Goal: Task Accomplishment & Management: Manage account settings

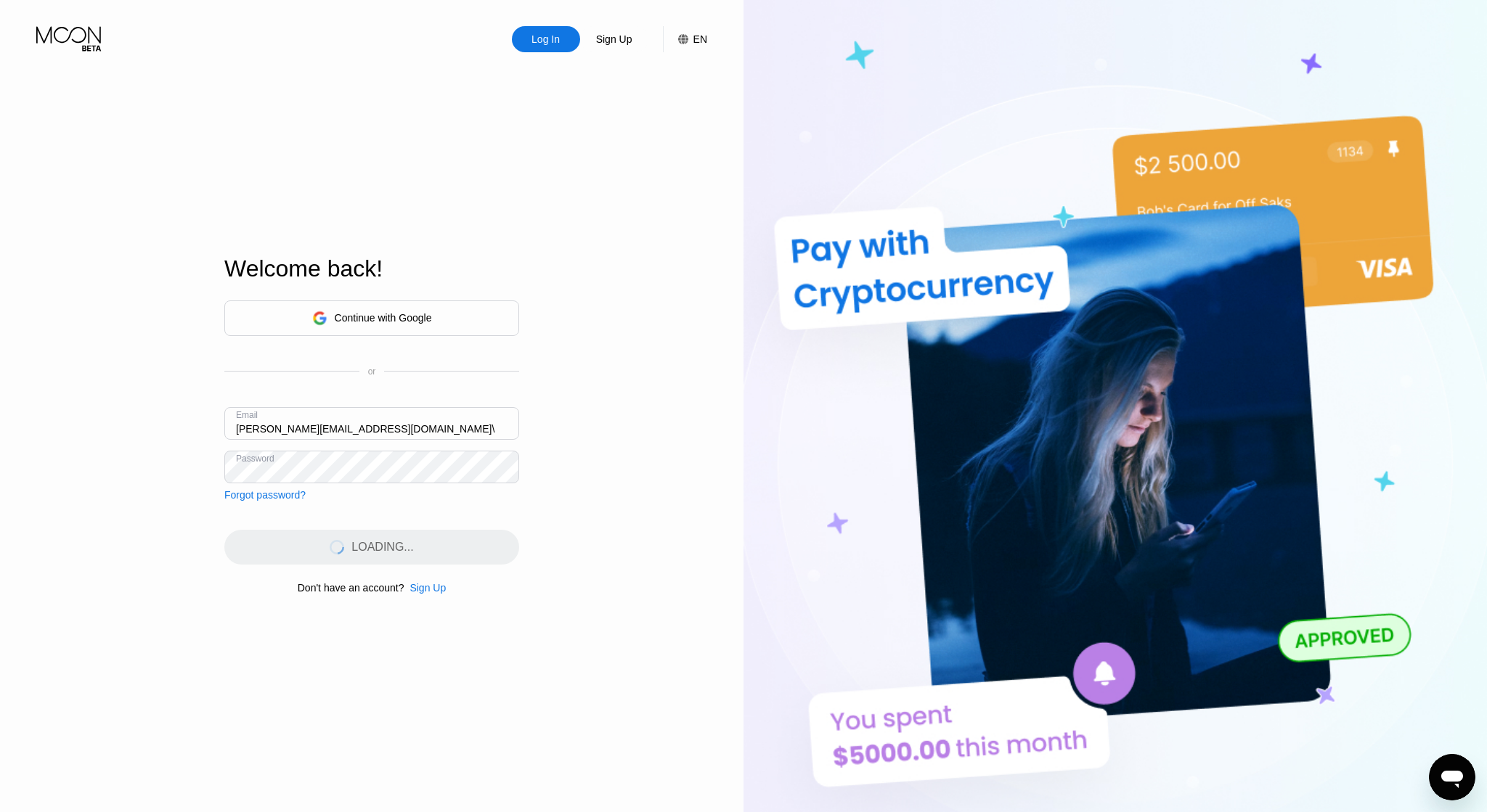
click at [395, 437] on input "[PERSON_NAME][EMAIL_ADDRESS][DOMAIN_NAME]\" at bounding box center [372, 423] width 295 height 33
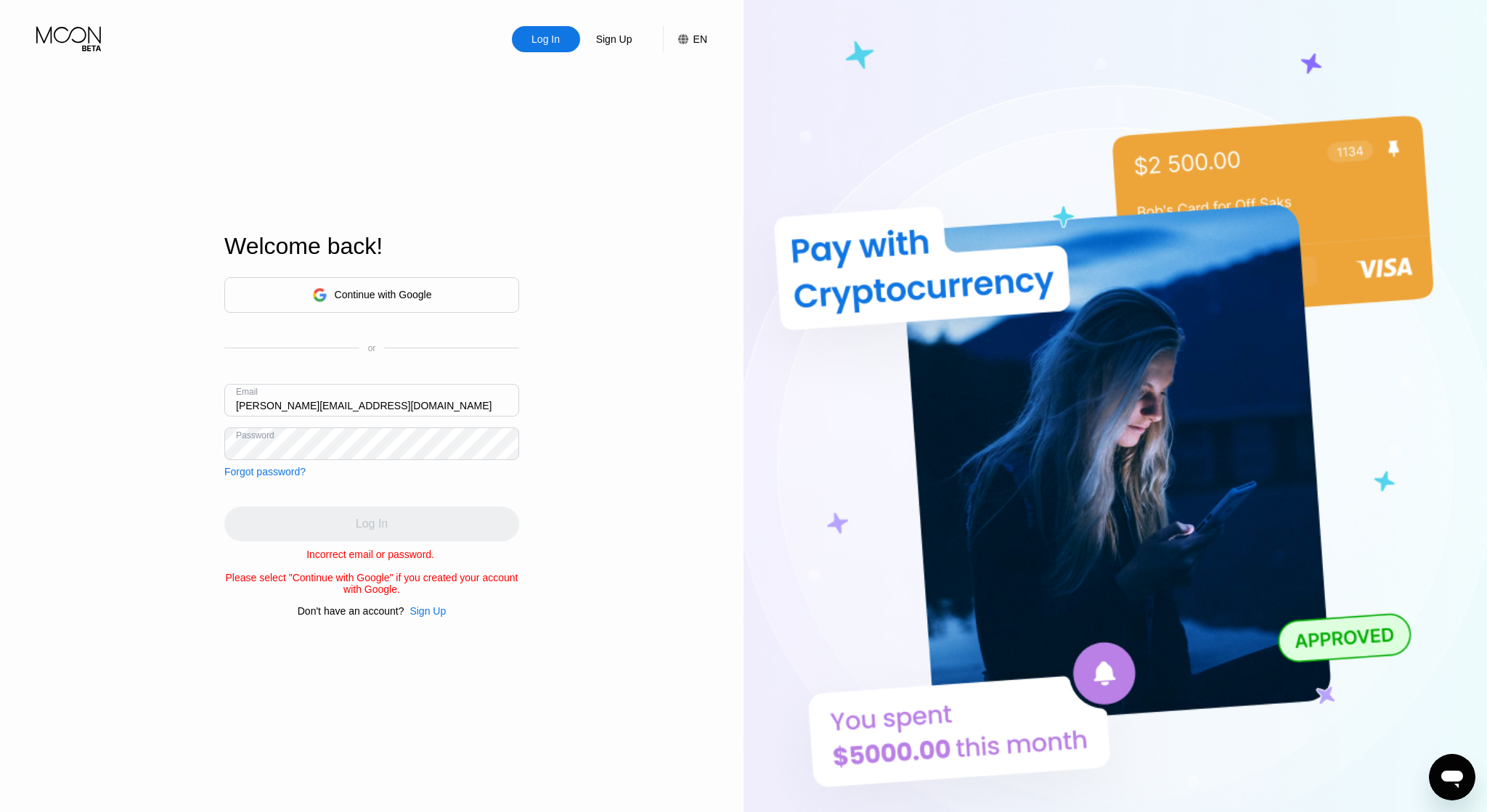
click at [411, 416] on div "Email [PERSON_NAME][EMAIL_ADDRESS][DOMAIN_NAME]" at bounding box center [372, 406] width 295 height 44
click at [419, 404] on input "[PERSON_NAME][EMAIL_ADDRESS][DOMAIN_NAME]" at bounding box center [372, 400] width 295 height 33
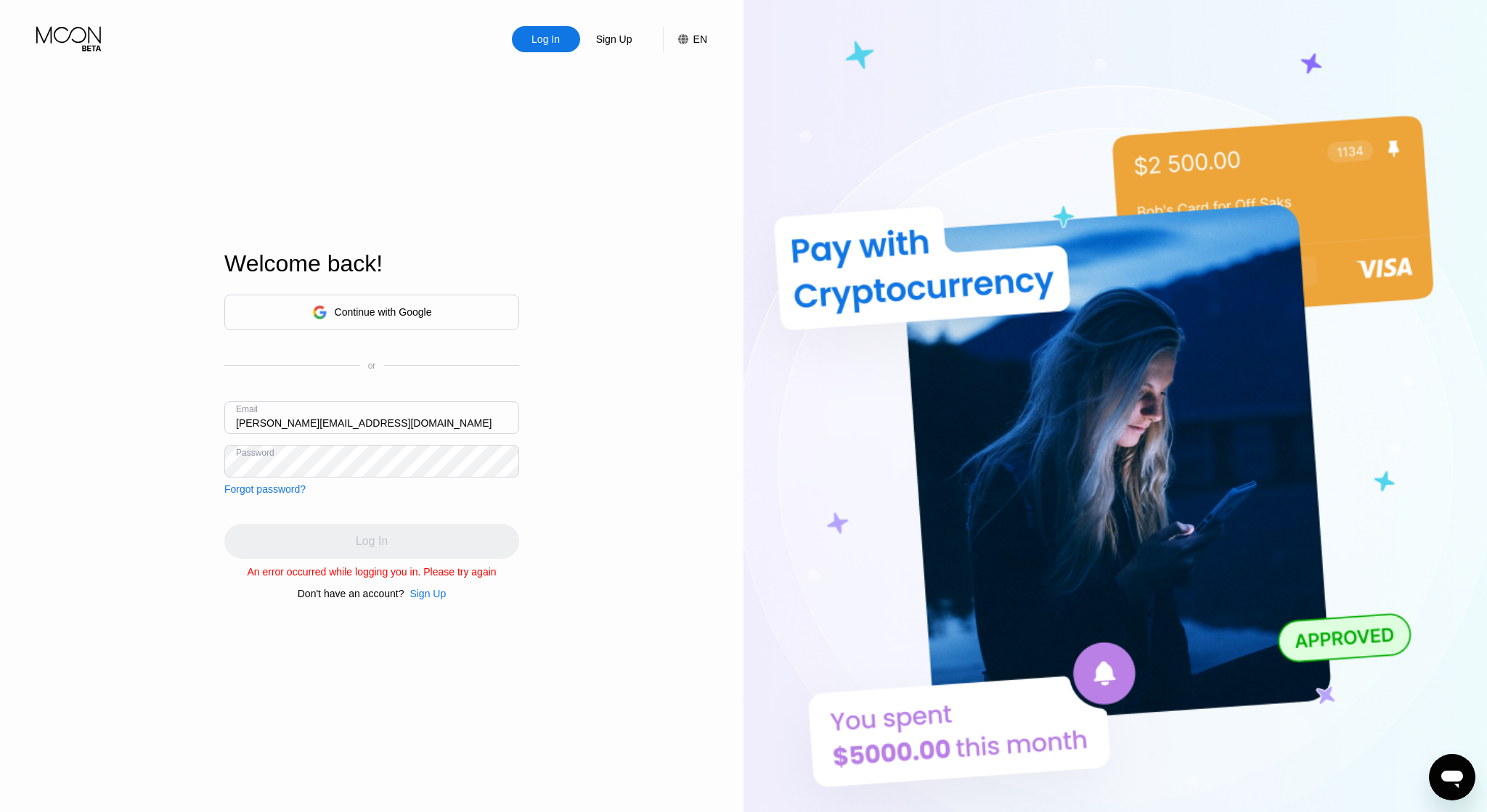
click at [433, 426] on input "[PERSON_NAME][EMAIL_ADDRESS][DOMAIN_NAME]" at bounding box center [372, 417] width 295 height 33
type input "[PERSON_NAME][EMAIL_ADDRESS][DOMAIN_NAME]"
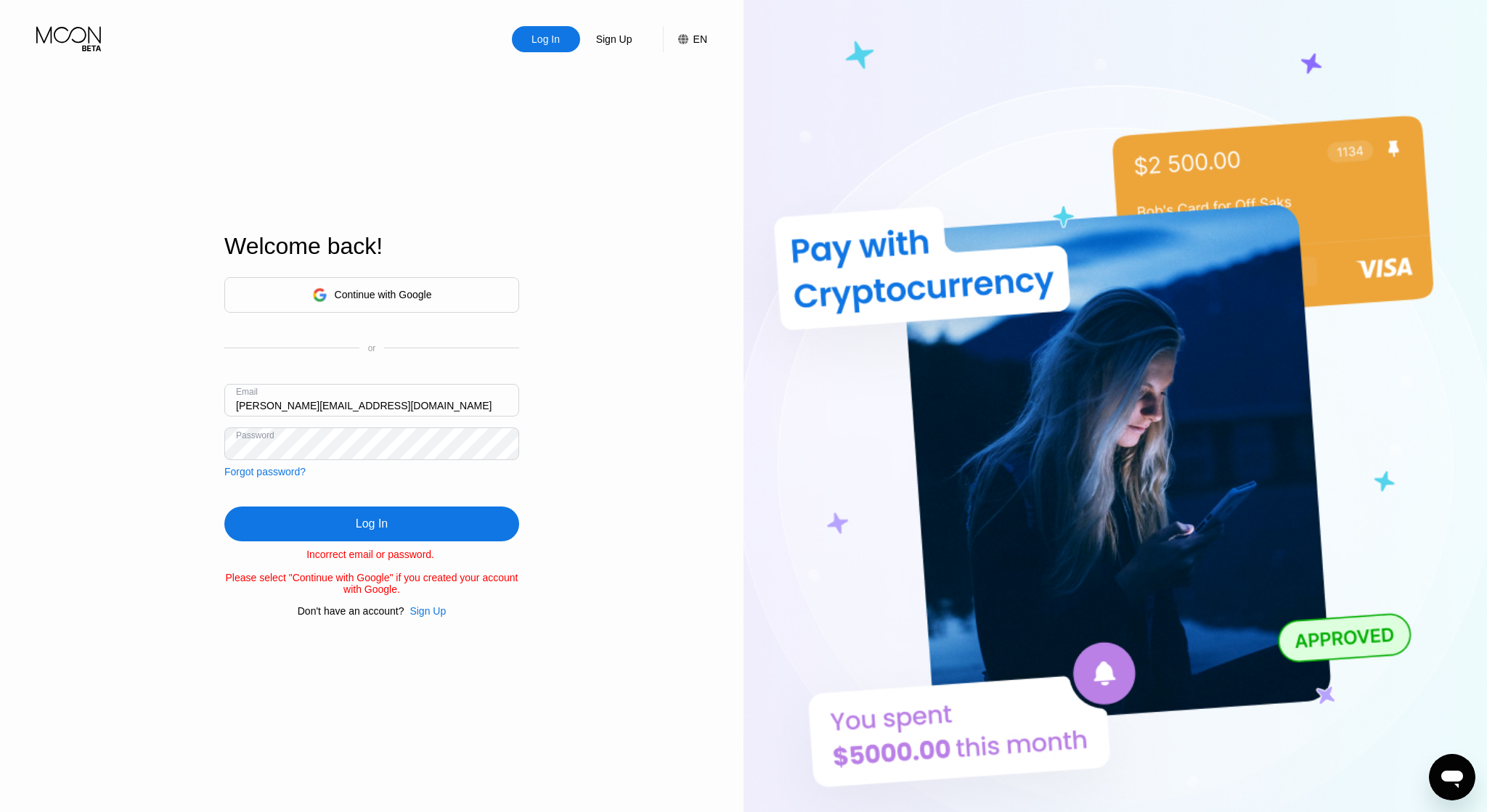
click at [114, 168] on div "Log In Sign Up EN Language Select an item Save Welcome back! Continue with Goog…" at bounding box center [372, 446] width 744 height 893
click at [350, 520] on div "Log In" at bounding box center [372, 524] width 295 height 35
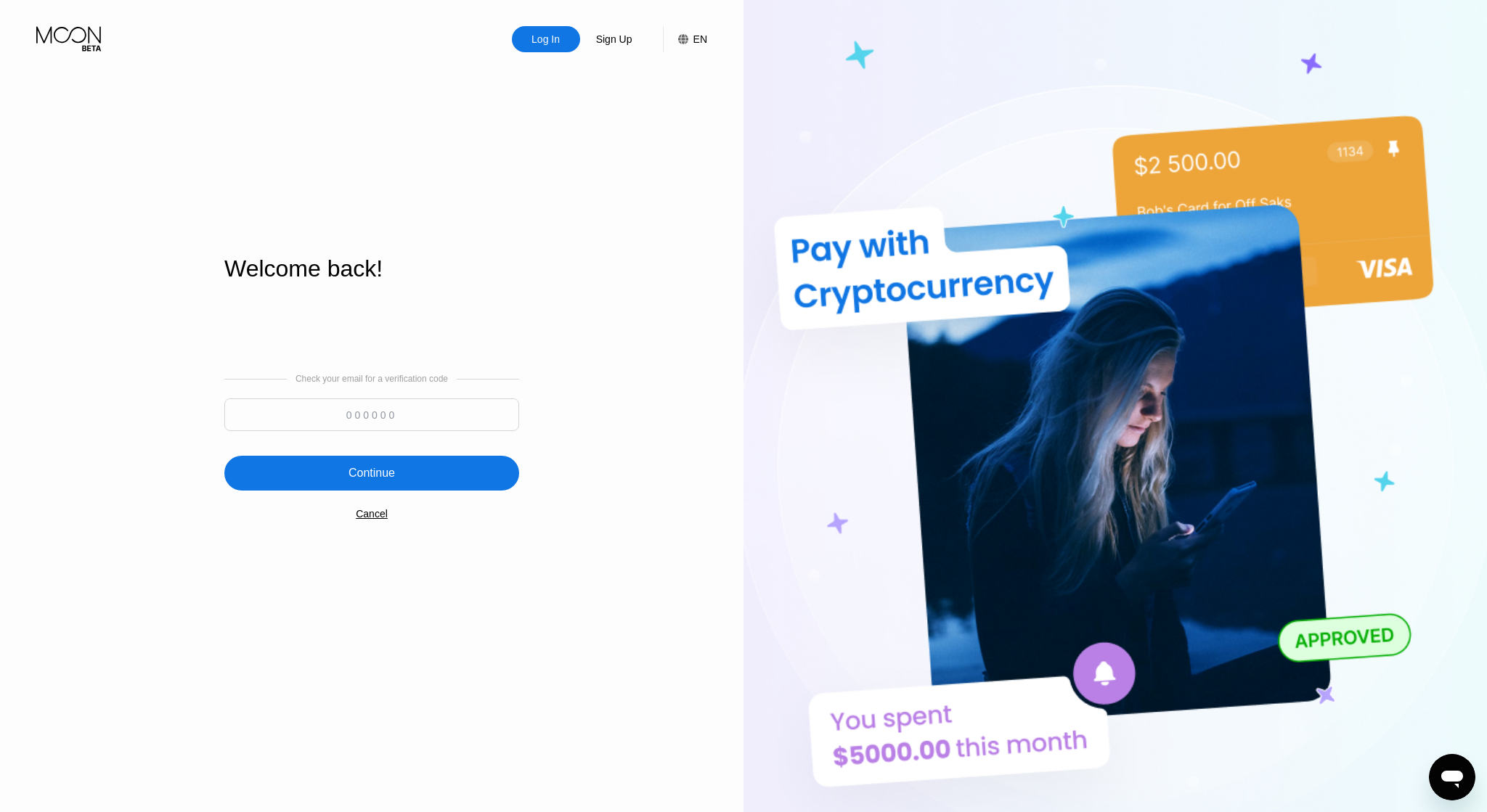
click at [364, 410] on input at bounding box center [372, 414] width 295 height 33
paste input "520805"
type input "520805"
click at [382, 465] on div "Continue" at bounding box center [372, 473] width 295 height 35
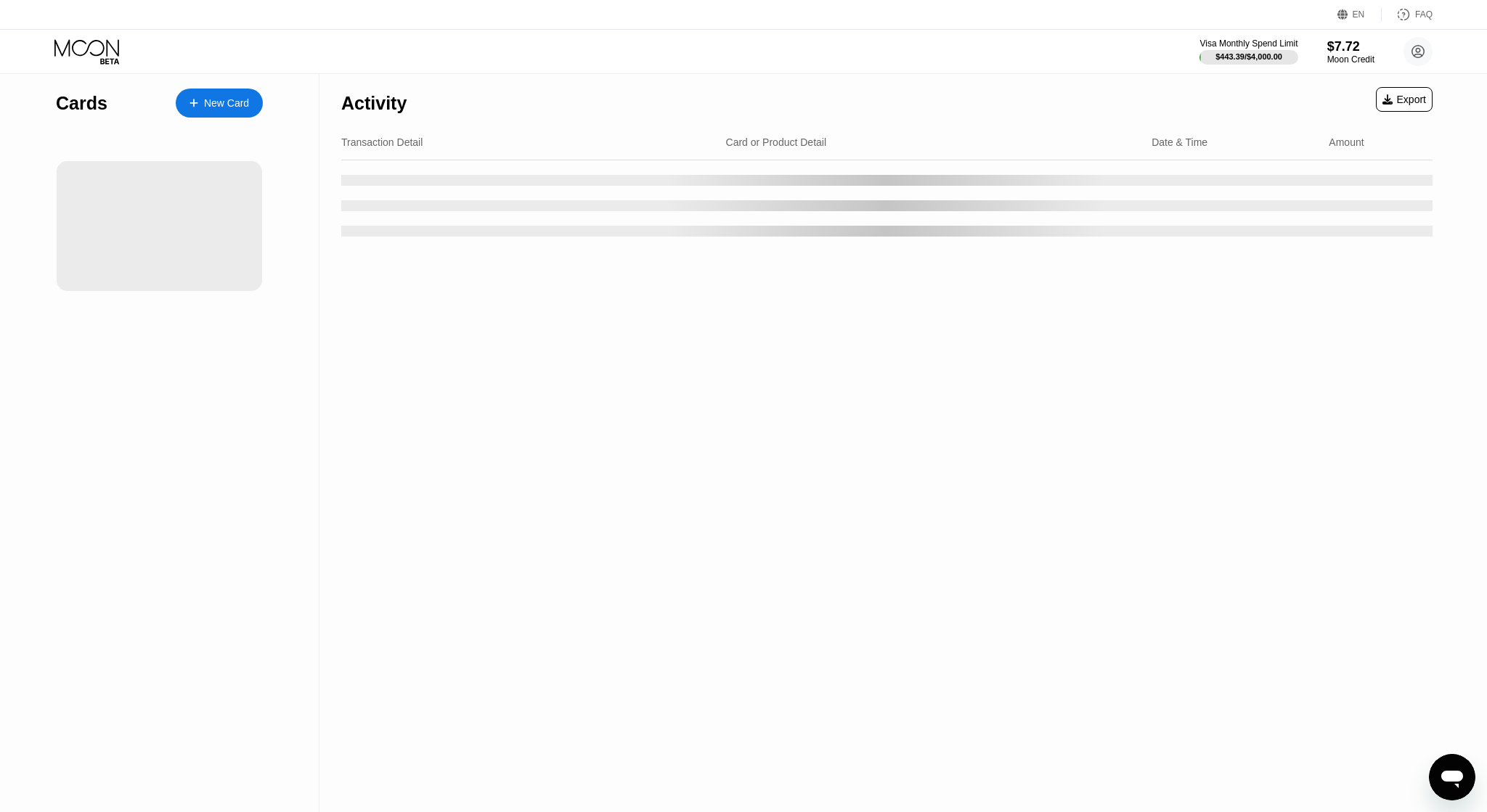
click at [93, 109] on div "Cards" at bounding box center [82, 102] width 52 height 21
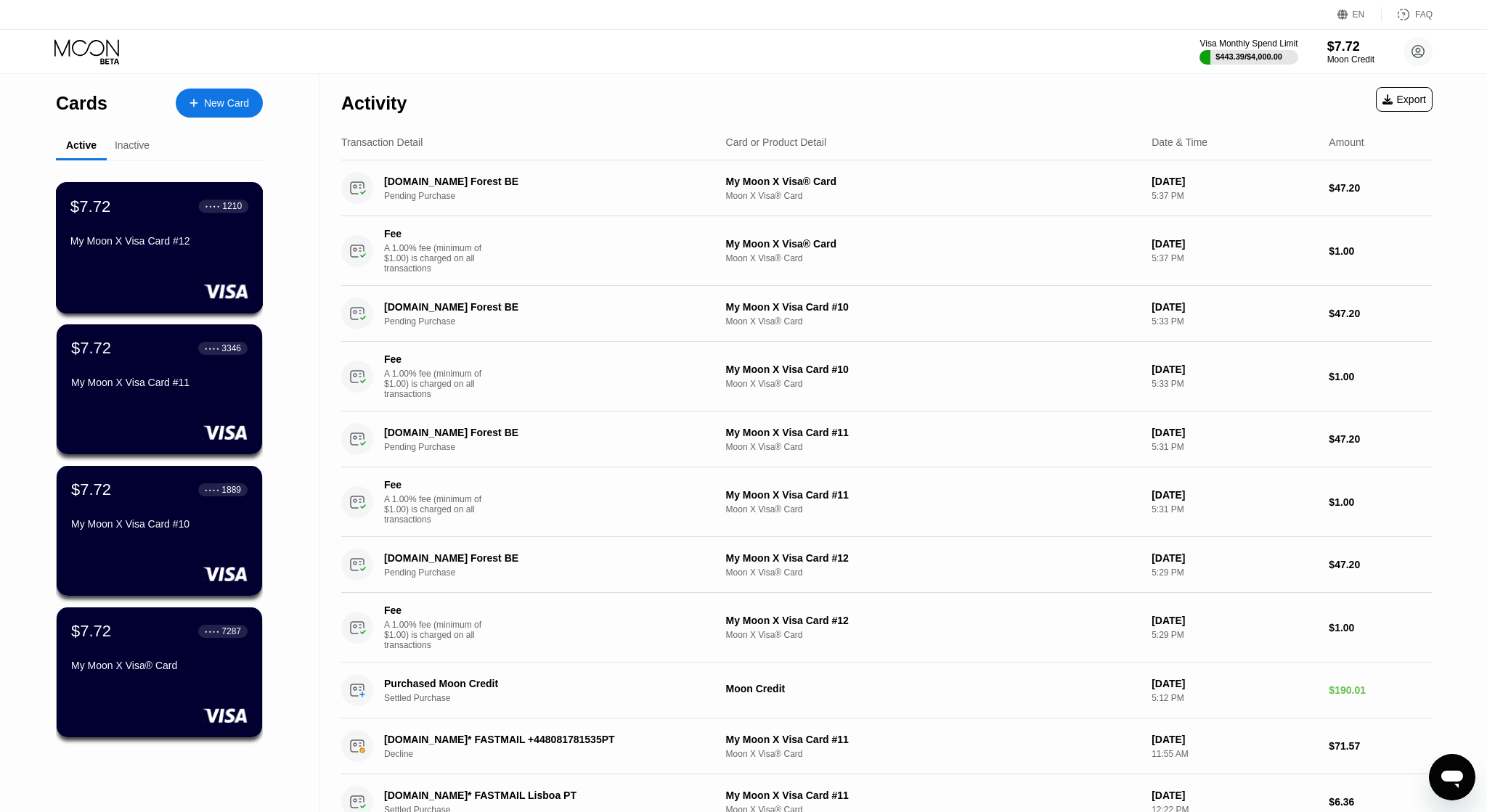
click at [173, 252] on div "My Moon X Visa Card #12" at bounding box center [159, 244] width 178 height 18
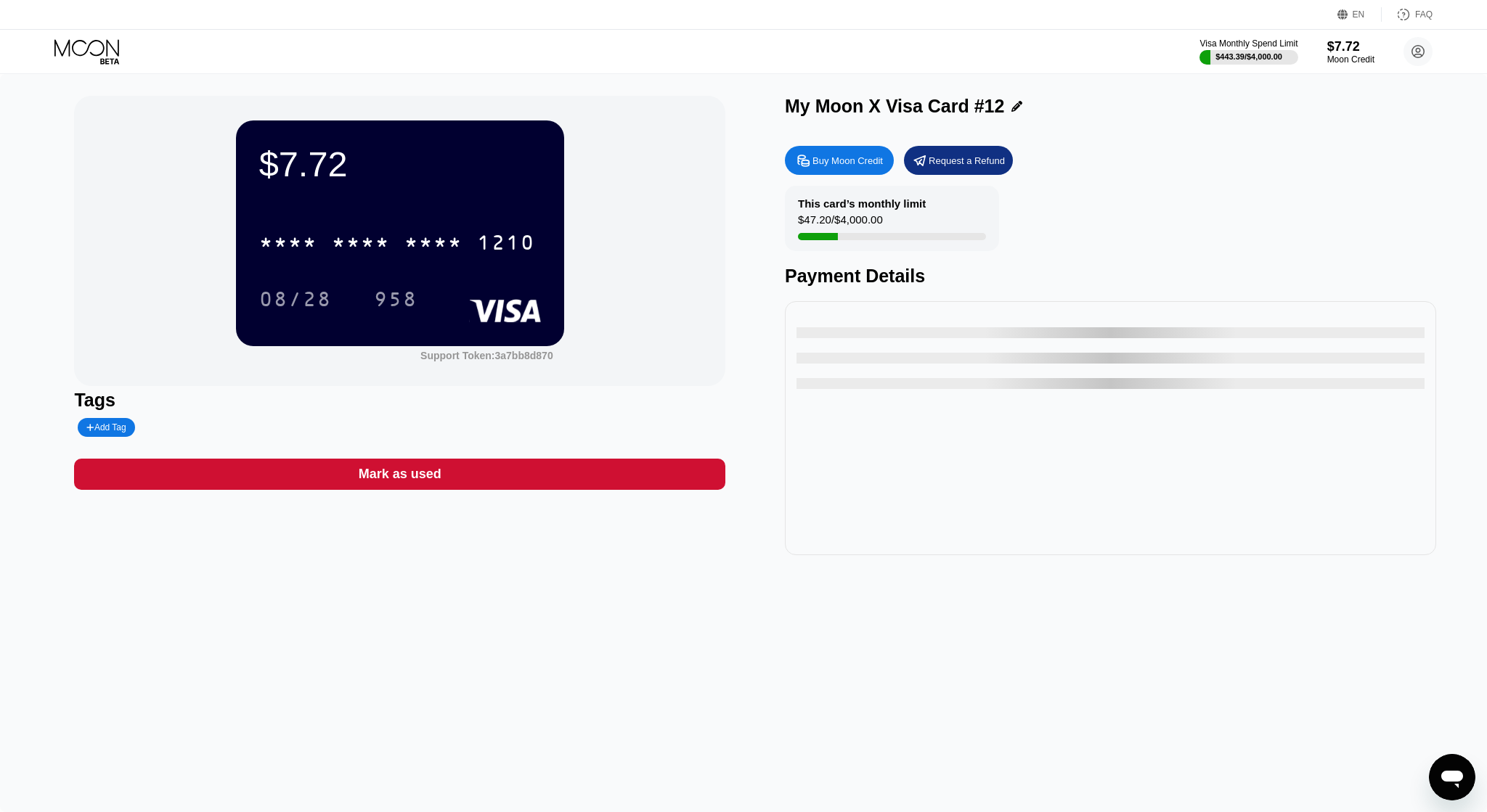
click at [434, 246] on div "* * * *" at bounding box center [433, 244] width 58 height 23
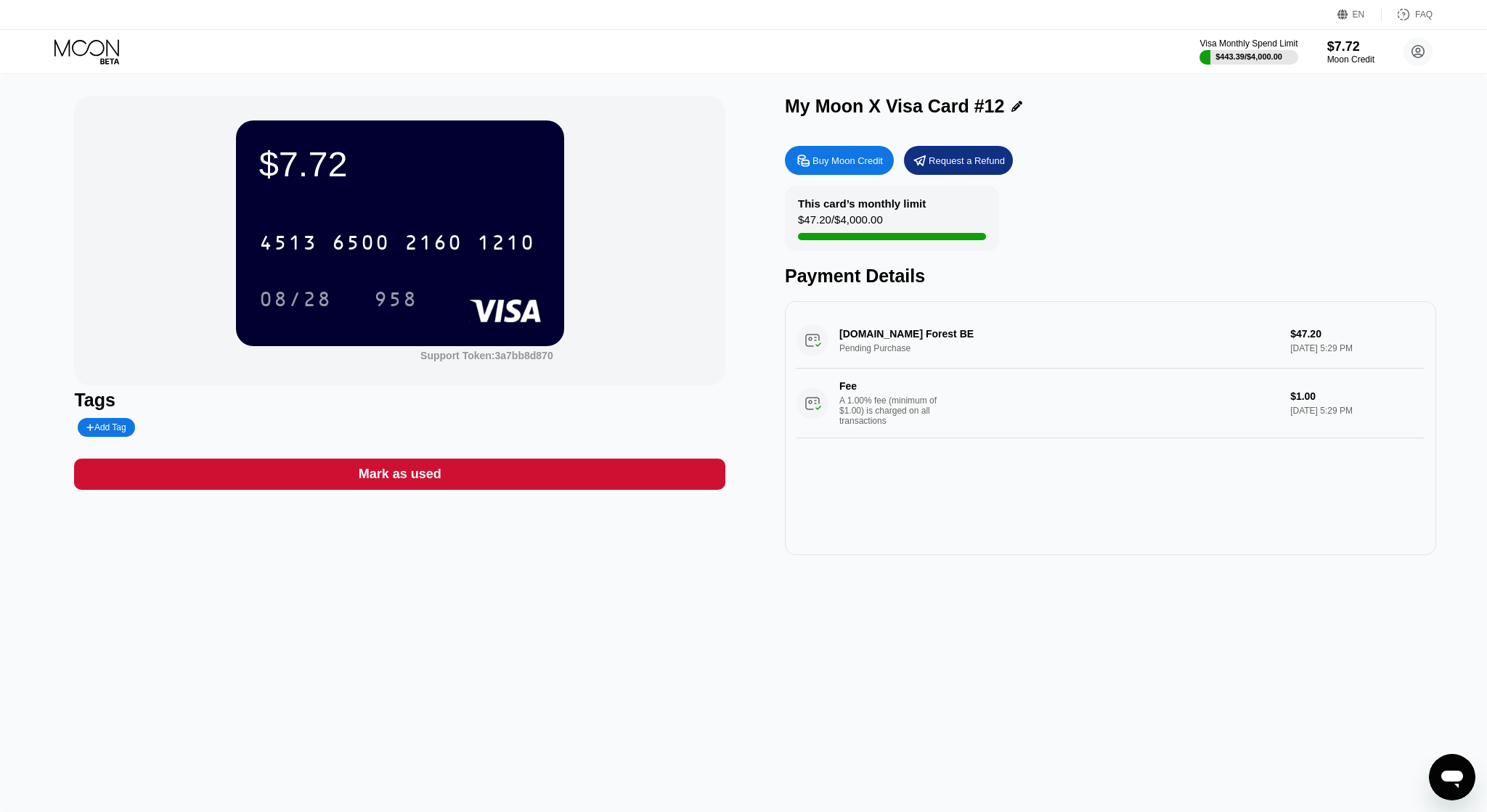
click at [147, 301] on div "$7.72 4513 6500 2160 1210 08/28 958 Support Token: 3a7bb8d870" at bounding box center [399, 241] width 651 height 290
click at [277, 306] on div "08/28" at bounding box center [295, 300] width 73 height 23
click at [152, 349] on div "$7.72 4513 6500 2160 1210 08/28 958 Support Token: 3a7bb8d870" at bounding box center [399, 241] width 651 height 290
click at [391, 300] on div "958" at bounding box center [396, 300] width 44 height 23
click at [176, 261] on div "$7.72 4513 6500 2160 1210 08/28 958 Support Token: 3a7bb8d870" at bounding box center [399, 241] width 651 height 290
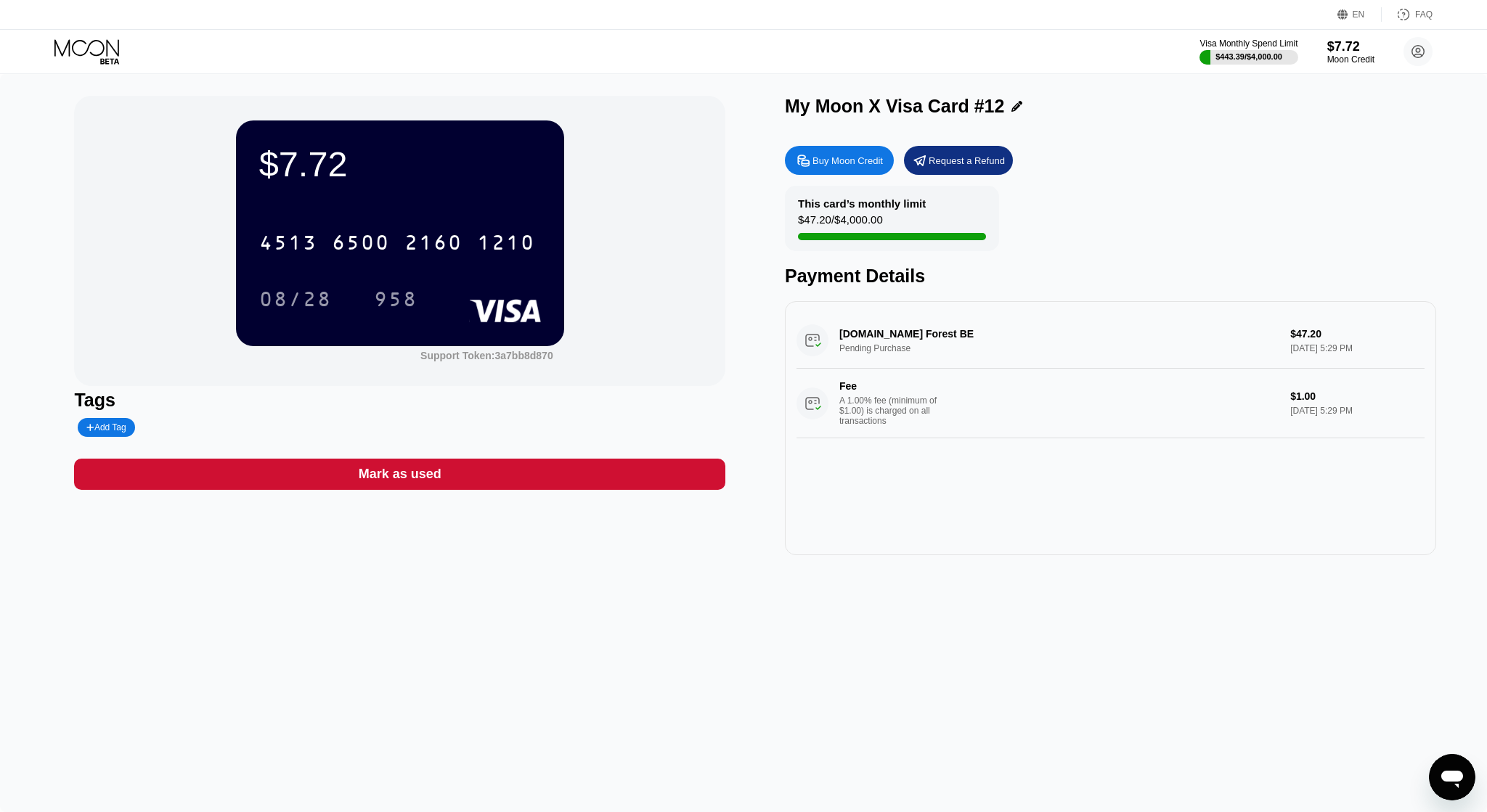
click at [69, 49] on icon at bounding box center [88, 52] width 68 height 26
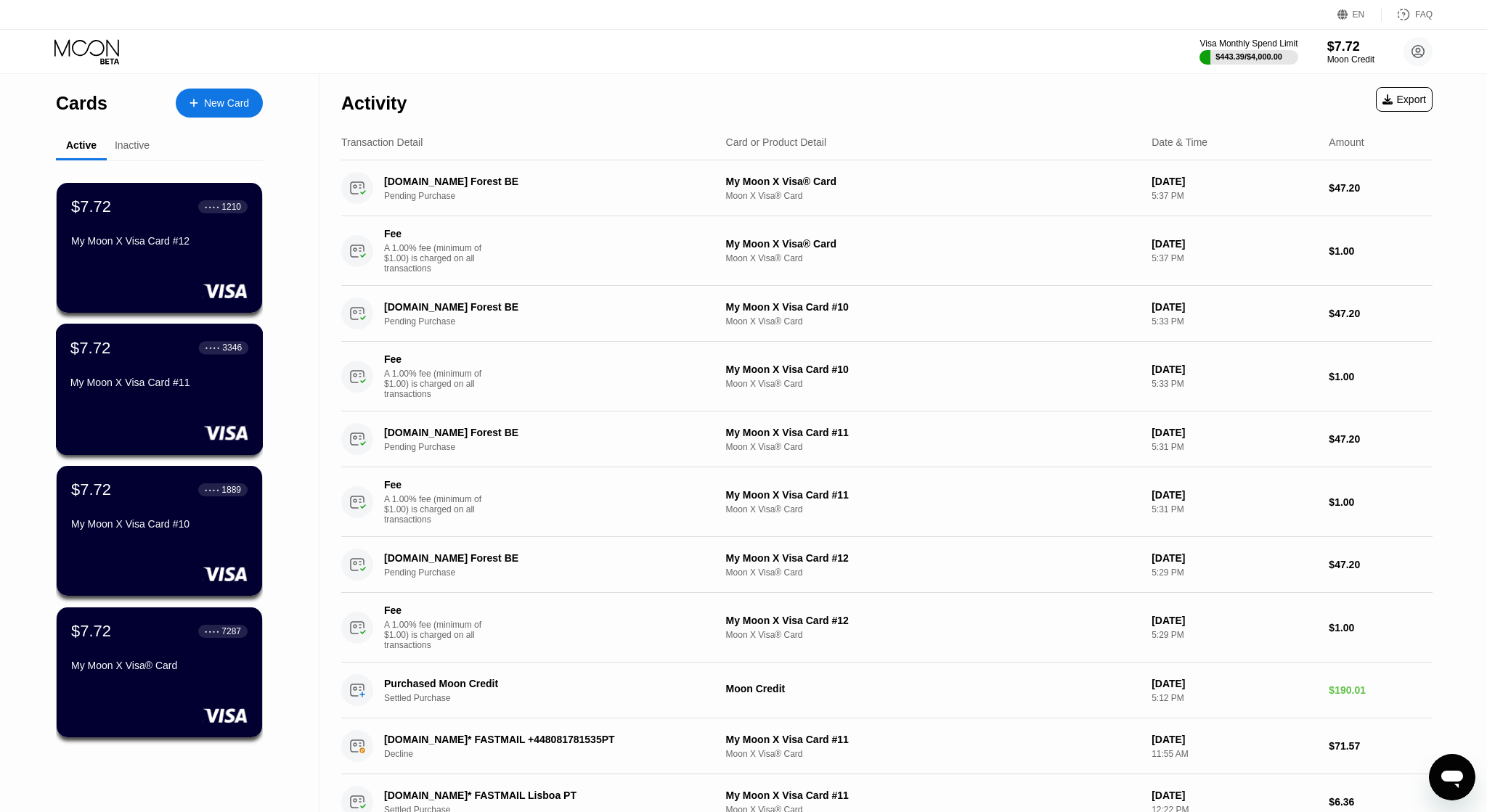
click at [193, 370] on div "$7.72 ● ● ● ● 3346 My Moon X Visa Card #11" at bounding box center [159, 366] width 178 height 56
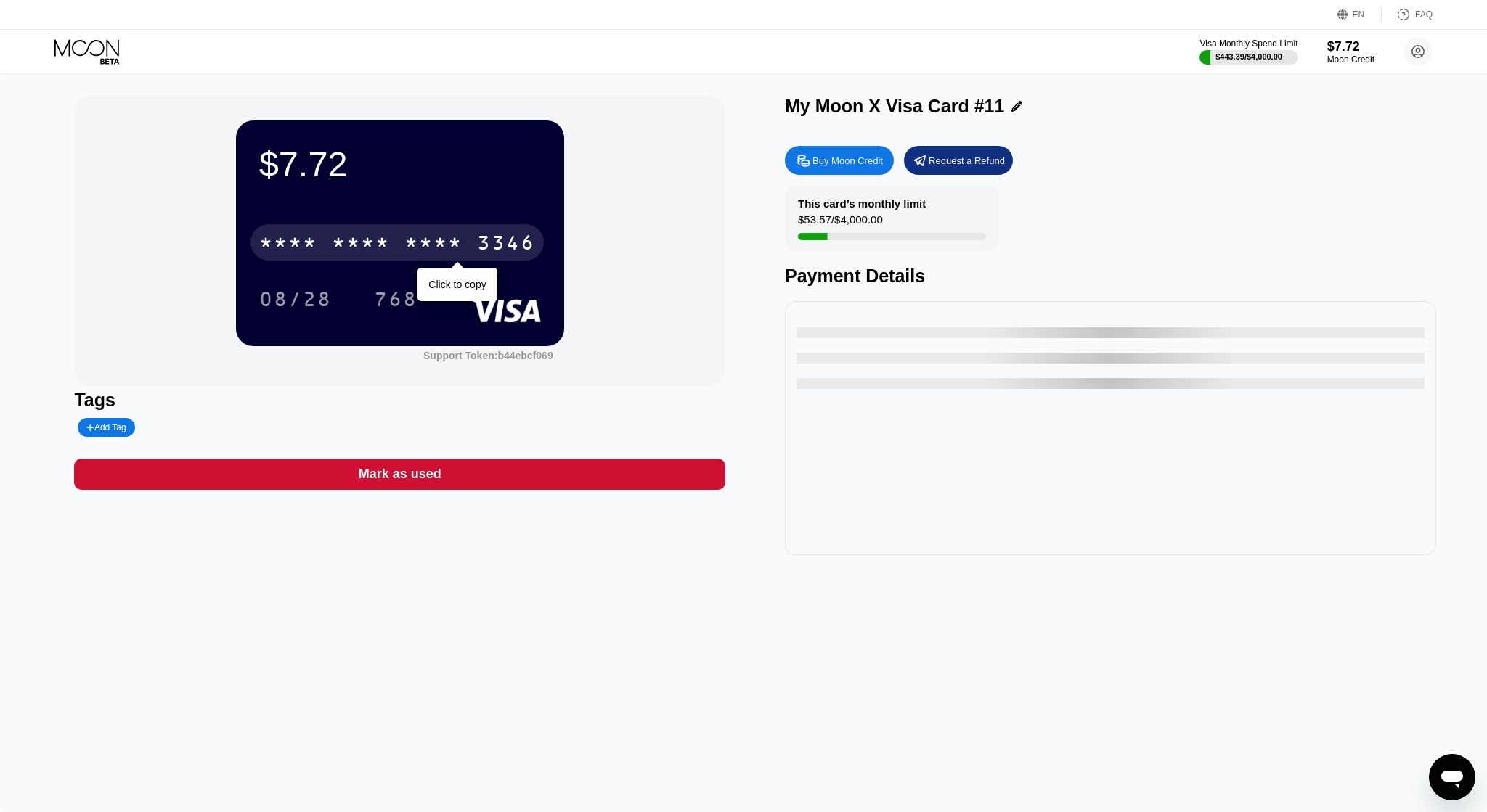
click at [403, 241] on div "* * * * * * * * * * * * 3346" at bounding box center [397, 243] width 293 height 37
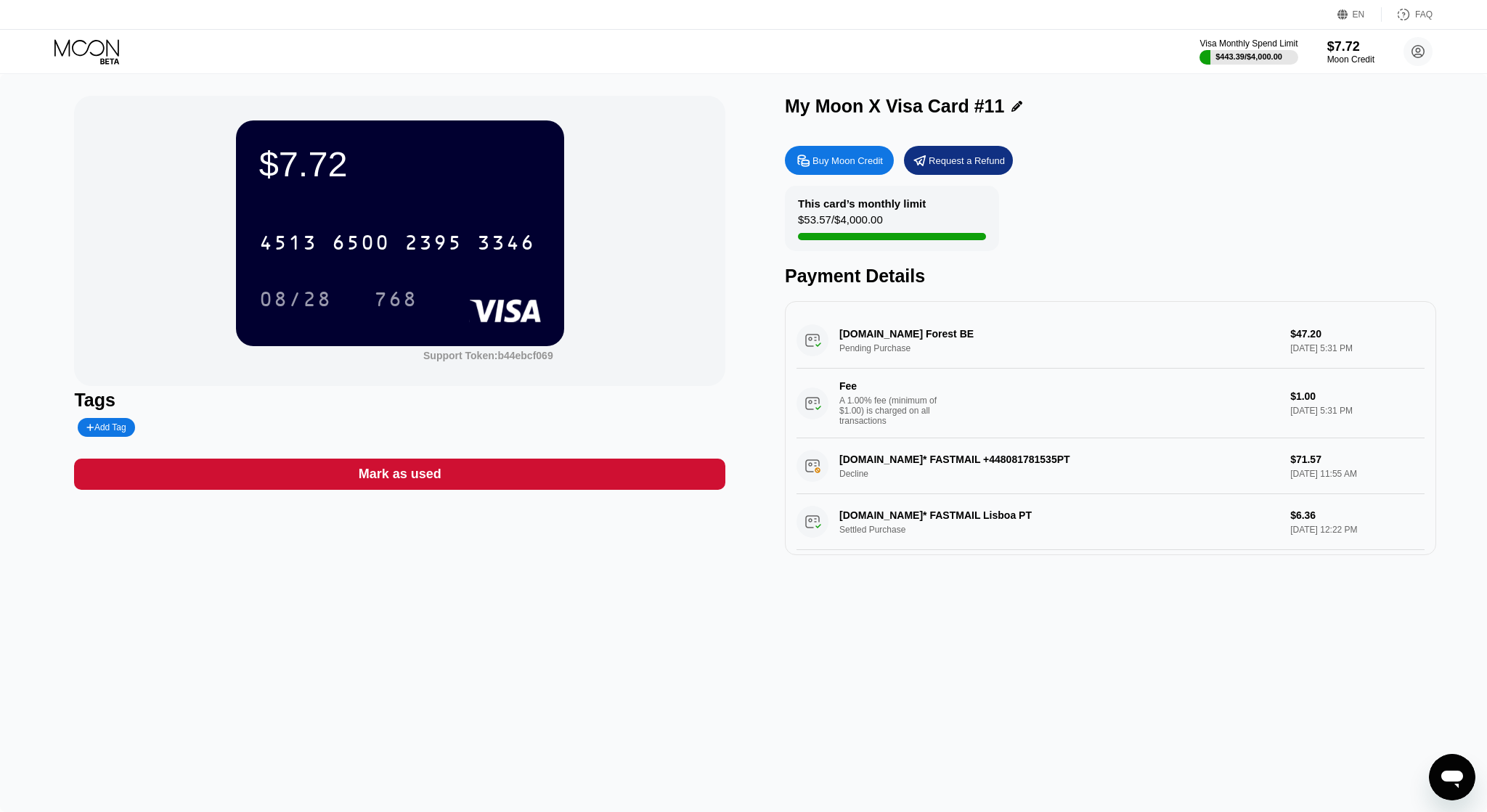
click at [110, 293] on div "$7.72 4513 6500 2395 3346 08/28 768 Support Token: b44ebcf069" at bounding box center [399, 241] width 651 height 290
click at [312, 289] on div "08/28" at bounding box center [295, 299] width 94 height 37
click at [167, 283] on div "$7.72 4513 6500 2395 3346 08/28 768 Support Token: b44ebcf069" at bounding box center [399, 241] width 651 height 290
click at [415, 303] on div "768" at bounding box center [396, 300] width 44 height 23
click at [91, 45] on icon at bounding box center [88, 52] width 68 height 26
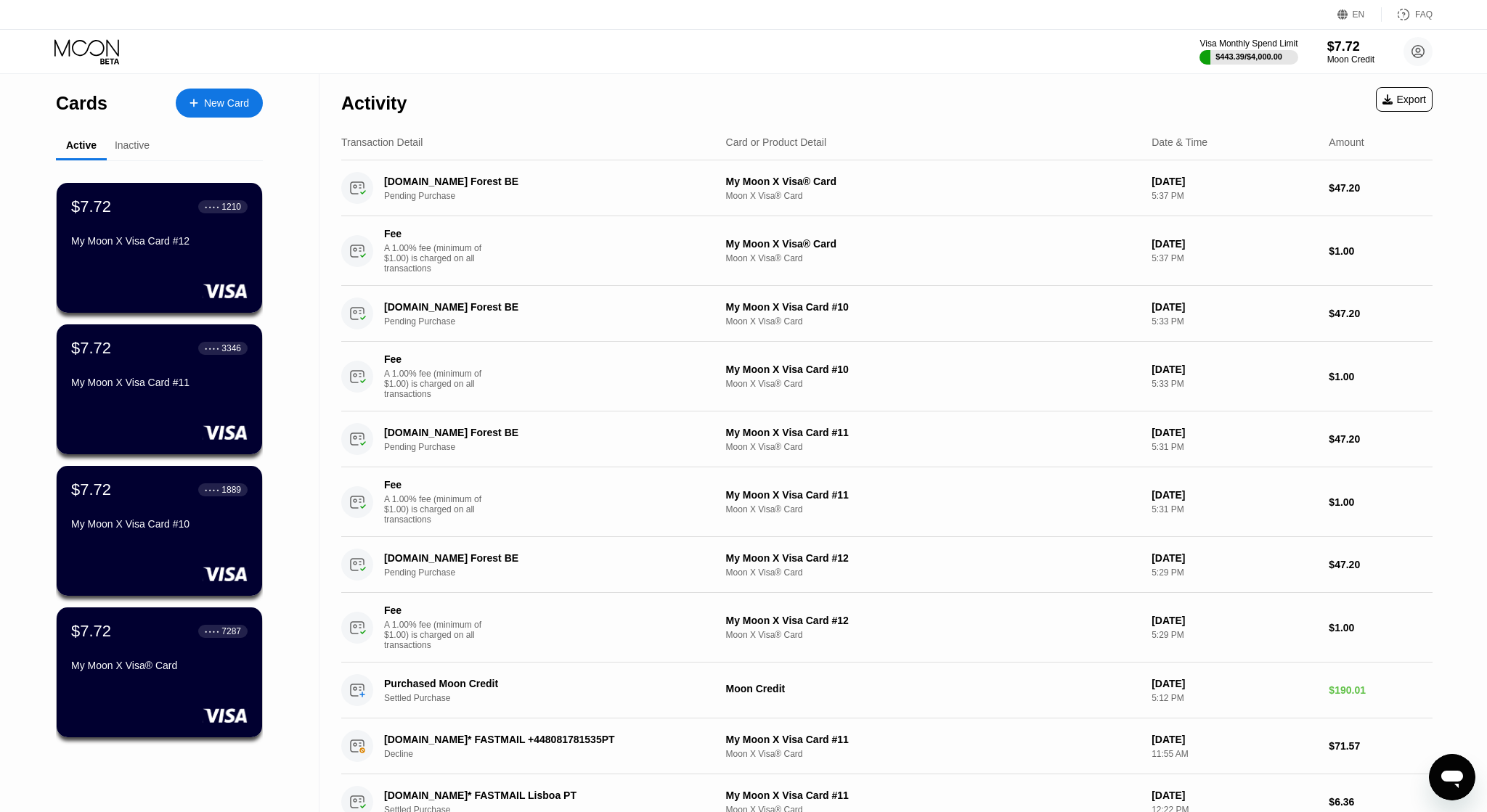
click at [101, 543] on div "$7.72 ● ● ● ● 1889 My Moon X Visa Card #10" at bounding box center [159, 531] width 206 height 130
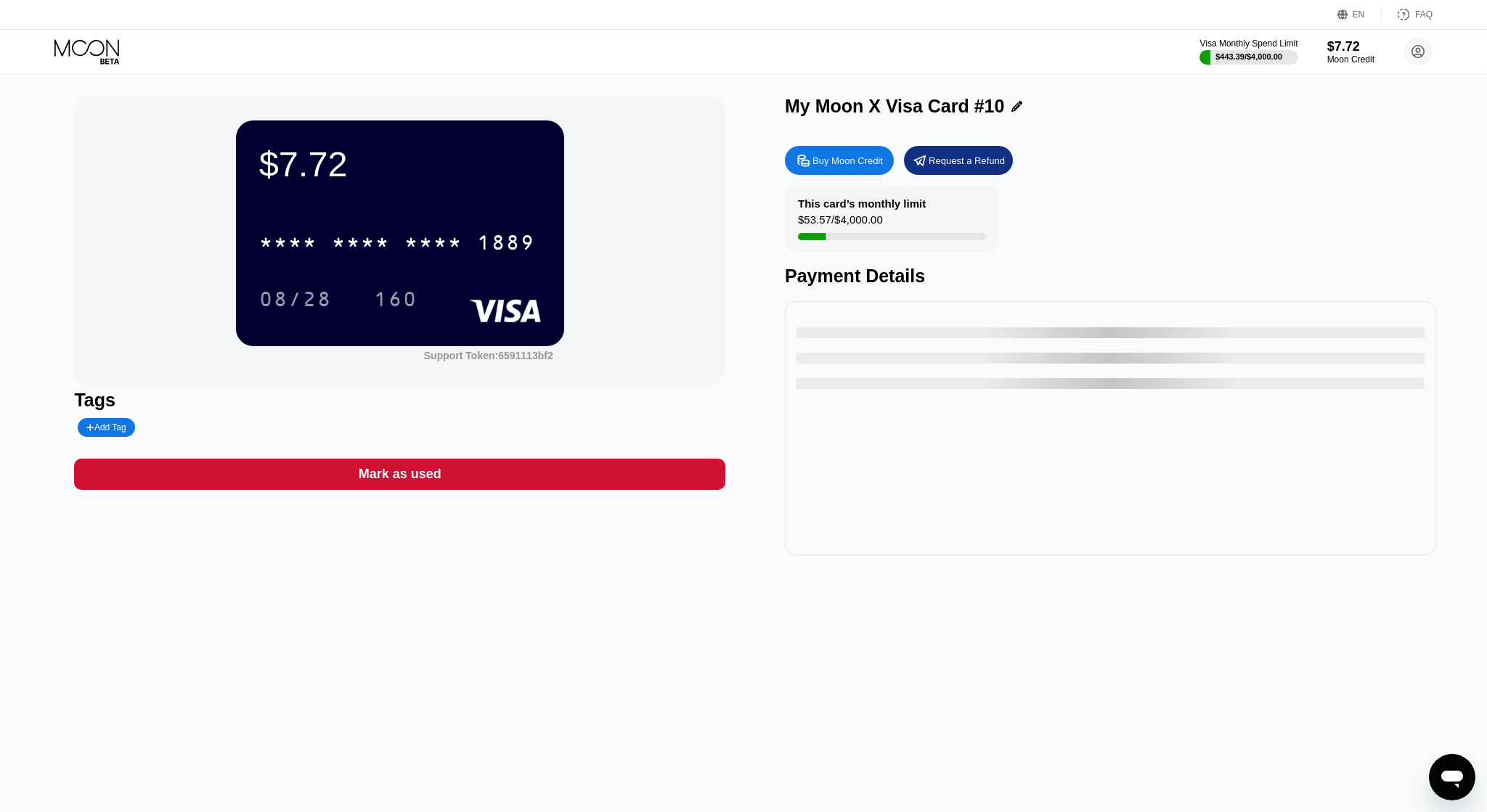
click at [417, 247] on div "* * * *" at bounding box center [433, 244] width 58 height 23
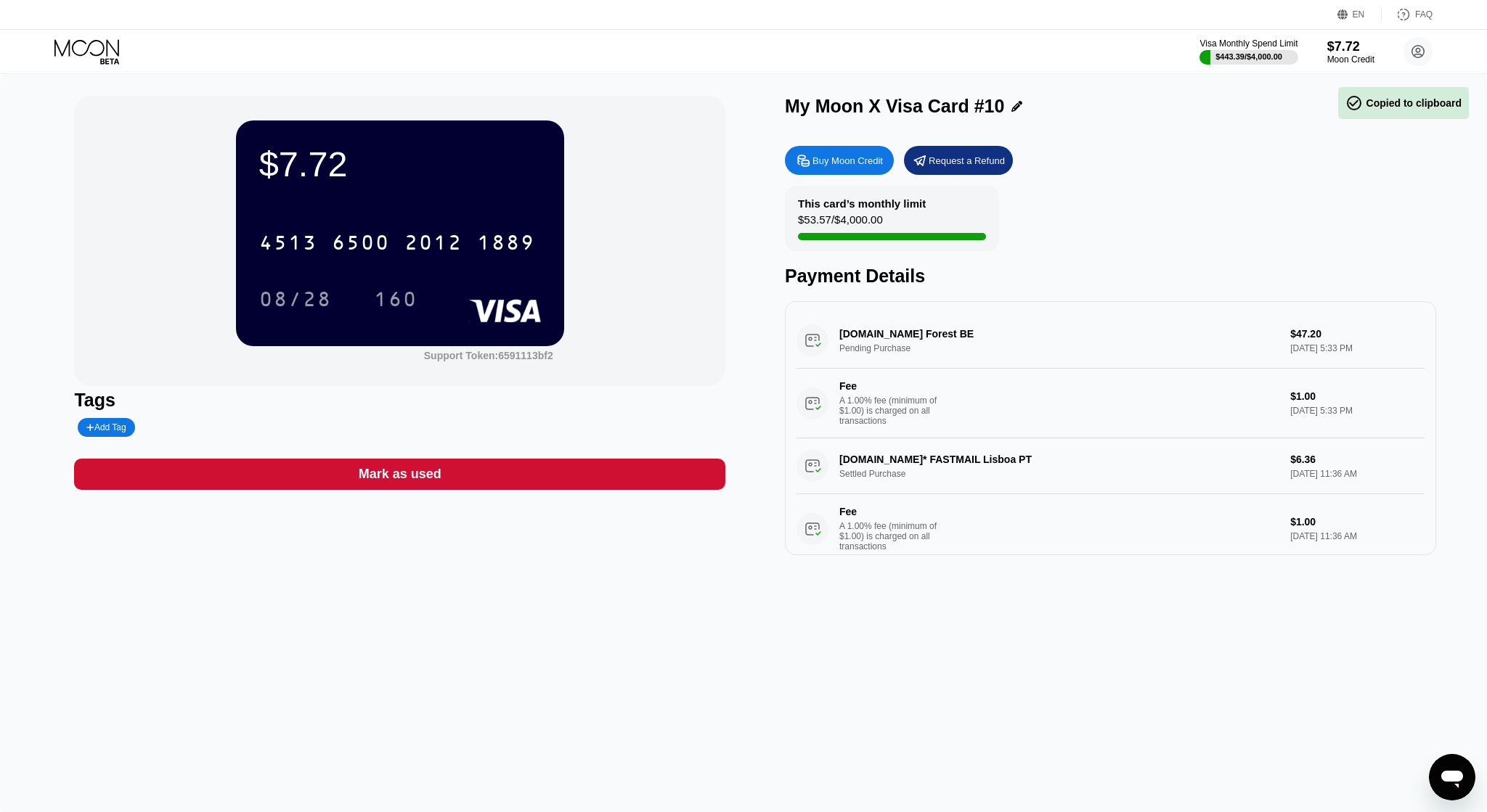
click at [125, 254] on div "$7.72 4513 6500 2012 1889 08/28 160 Support Token: 6591113bf2" at bounding box center [399, 241] width 651 height 290
click at [293, 307] on div "08/28" at bounding box center [295, 300] width 73 height 23
drag, startPoint x: 69, startPoint y: 273, endPoint x: 273, endPoint y: 297, distance: 205.4
click at [68, 273] on div "$7.72 4513 6500 2012 1889 08/28 160 Support Token: 6591113bf2 Tags Add Tag Mark…" at bounding box center [744, 442] width 1487 height 738
click at [408, 303] on div "160" at bounding box center [396, 300] width 44 height 23
